Goal: Task Accomplishment & Management: Use online tool/utility

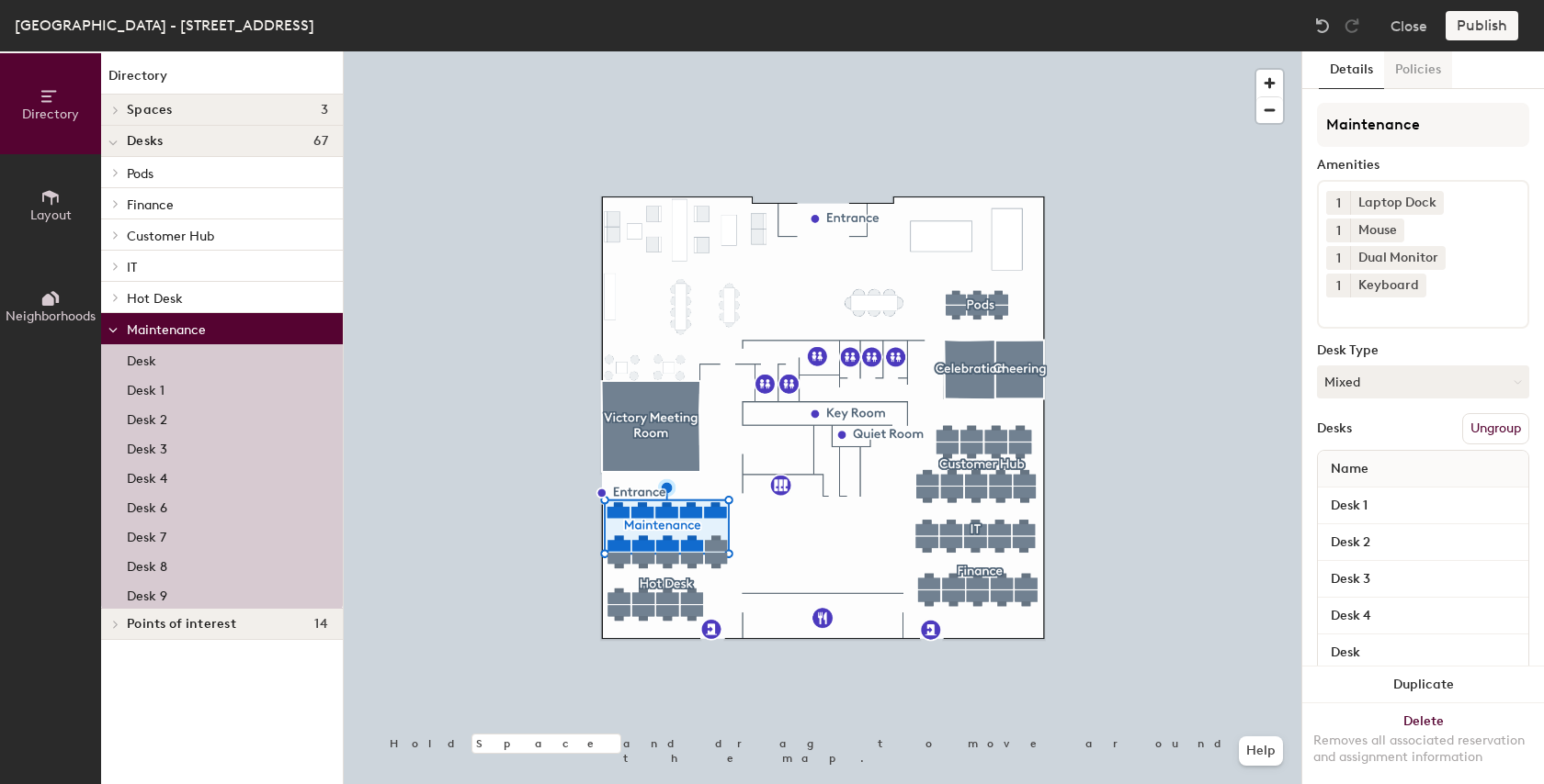
click at [1421, 64] on button "Policies" at bounding box center [1418, 70] width 68 height 38
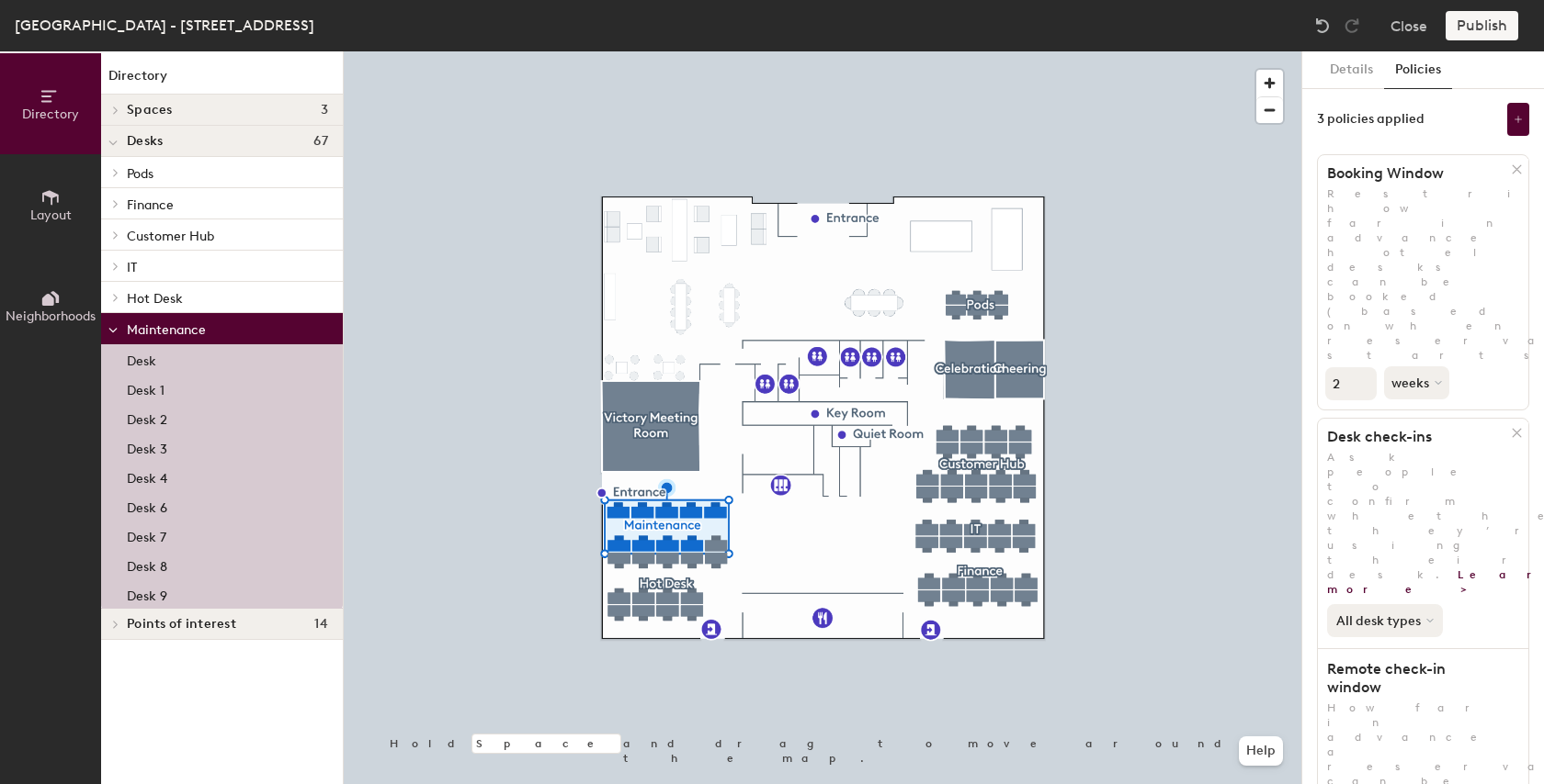
click at [1427, 620] on icon at bounding box center [1429, 621] width 6 height 3
click at [1408, 671] on div "Hot/hotel only" at bounding box center [1384, 682] width 113 height 22
click at [1427, 604] on button "Hot/hotel only" at bounding box center [1388, 621] width 122 height 33
click at [1395, 649] on div "All desk types" at bounding box center [1384, 660] width 113 height 22
click at [1415, 39] on button "Close" at bounding box center [1409, 26] width 37 height 30
